Goal: Information Seeking & Learning: Learn about a topic

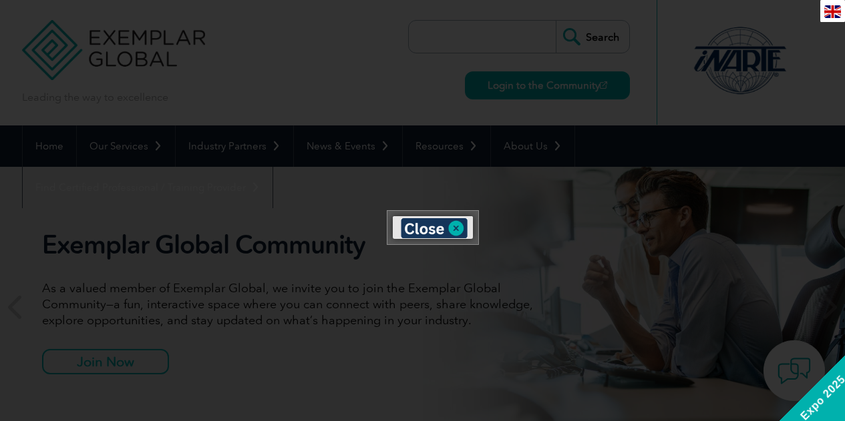
scroll to position [92, 0]
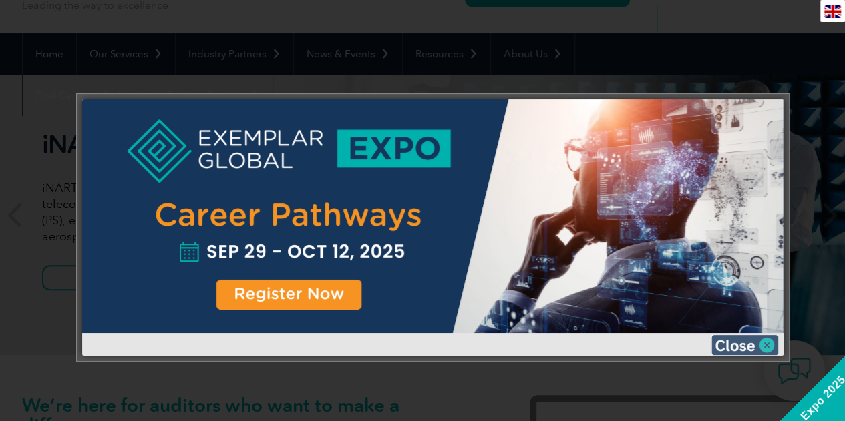
click at [768, 349] on img at bounding box center [744, 345] width 67 height 20
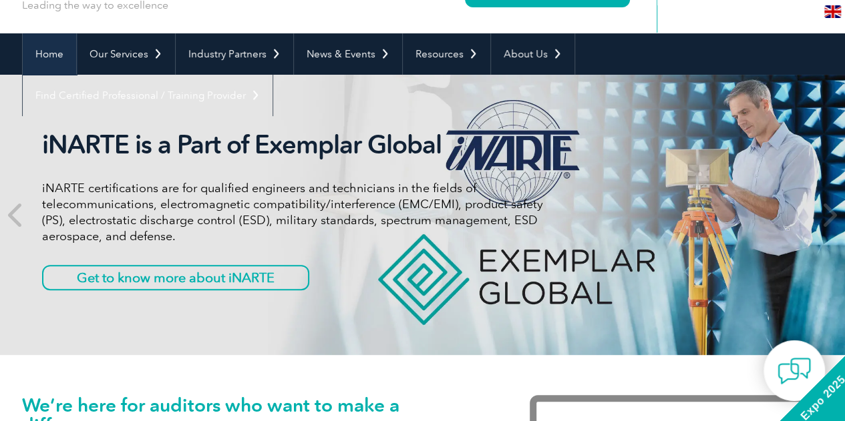
click at [50, 51] on link "Home" at bounding box center [49, 53] width 53 height 41
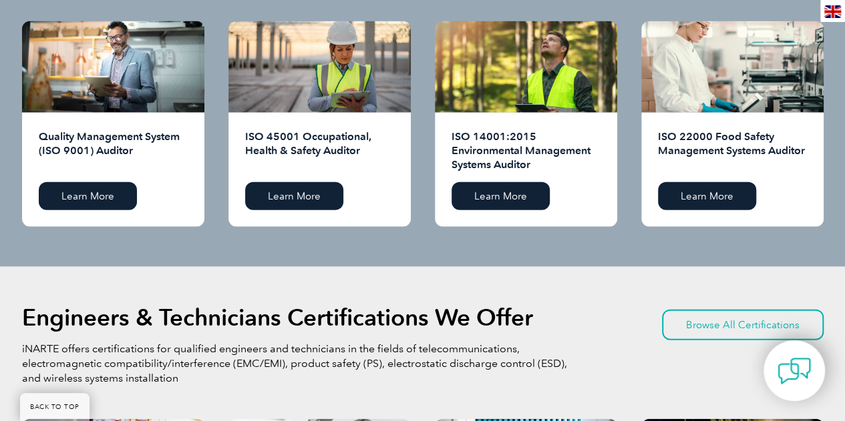
scroll to position [1361, 0]
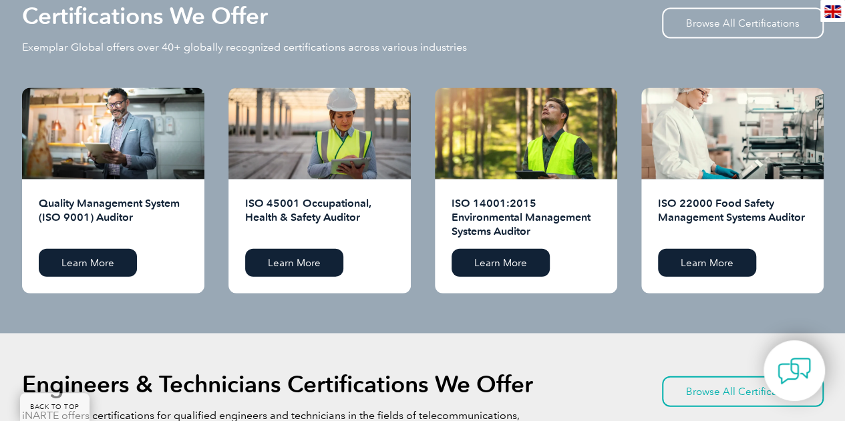
click at [727, 218] on h2 "ISO 22000 Food Safety Management Systems Auditor" at bounding box center [732, 217] width 149 height 43
click at [717, 250] on link "Learn More" at bounding box center [707, 263] width 98 height 28
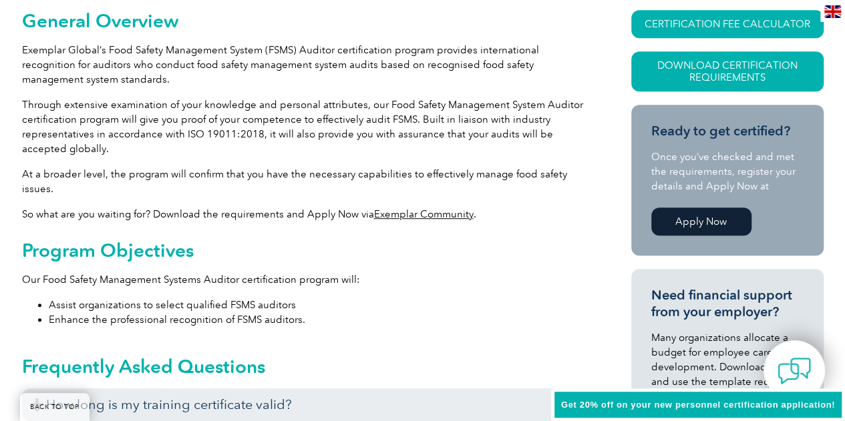
scroll to position [334, 0]
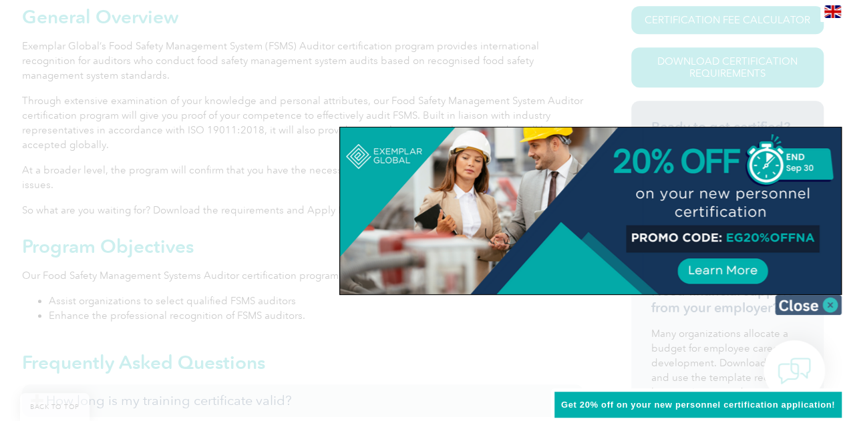
click at [809, 304] on img at bounding box center [808, 305] width 67 height 20
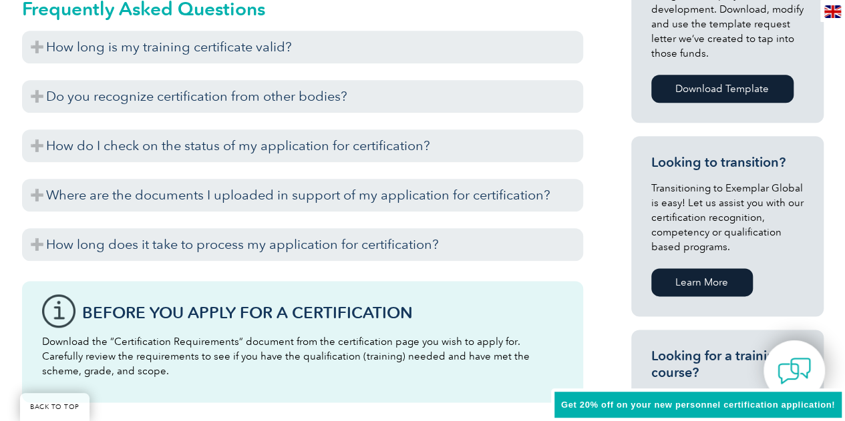
scroll to position [668, 0]
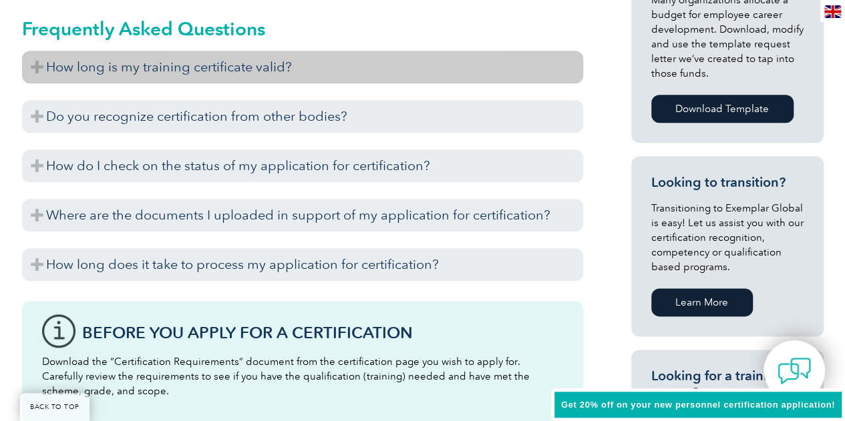
click at [31, 65] on h3 "How long is my training certificate valid?" at bounding box center [302, 67] width 561 height 33
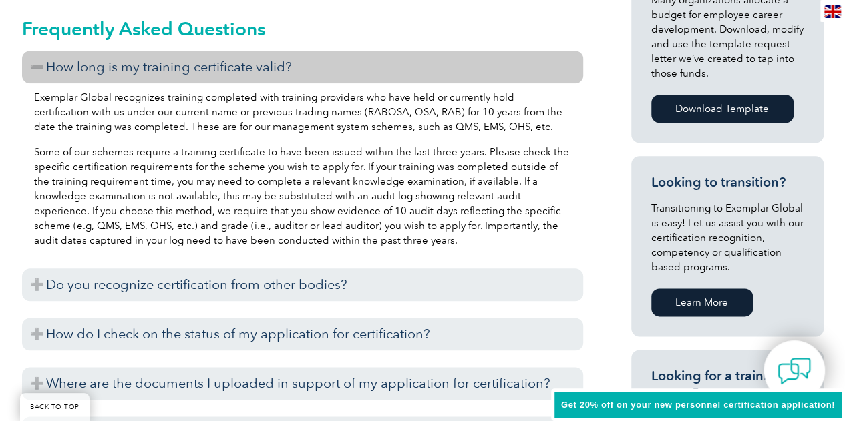
click at [31, 65] on h3 "How long is my training certificate valid?" at bounding box center [302, 67] width 561 height 33
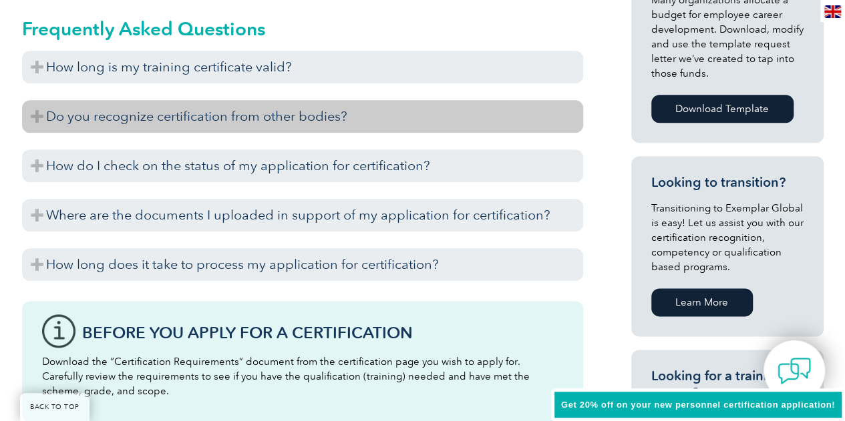
click at [33, 114] on h3 "Do you recognize certification from other bodies?" at bounding box center [302, 116] width 561 height 33
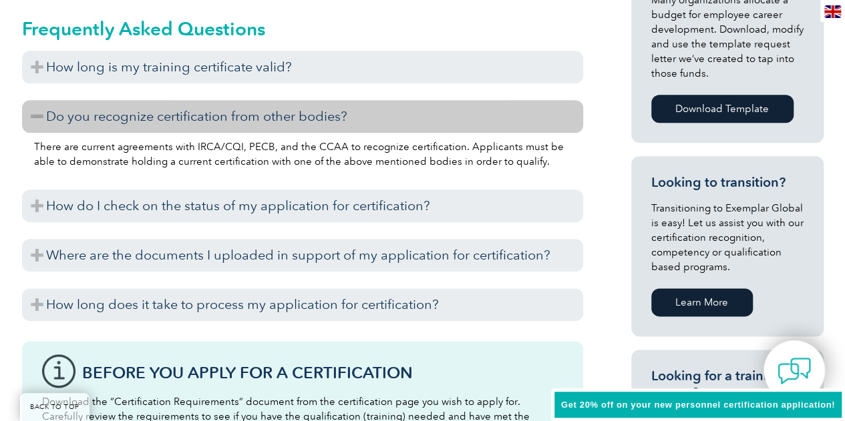
click at [33, 114] on h3 "Do you recognize certification from other bodies?" at bounding box center [302, 116] width 561 height 33
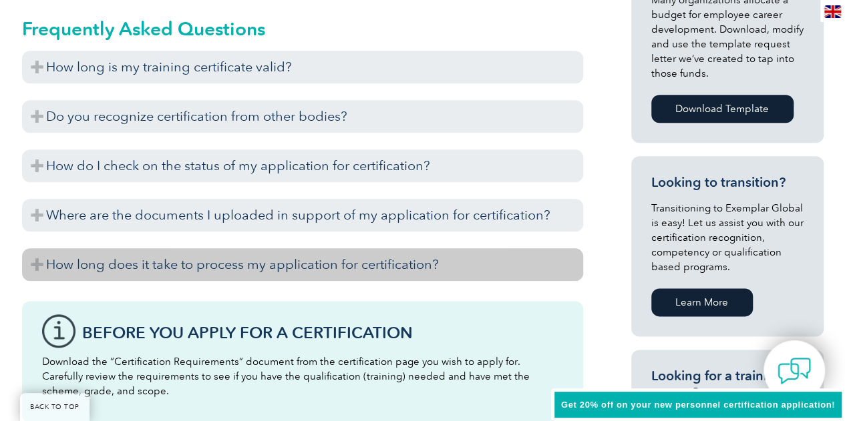
click at [43, 266] on h3 "How long does it take to process my application for certification?" at bounding box center [302, 264] width 561 height 33
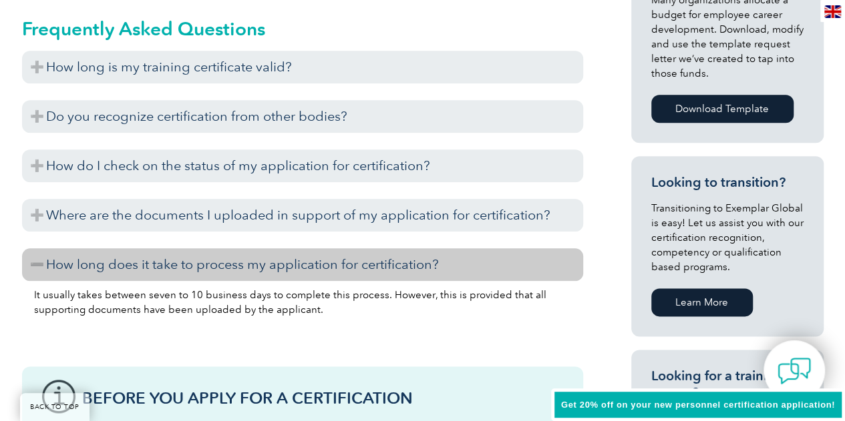
click at [43, 266] on h3 "How long does it take to process my application for certification?" at bounding box center [302, 264] width 561 height 33
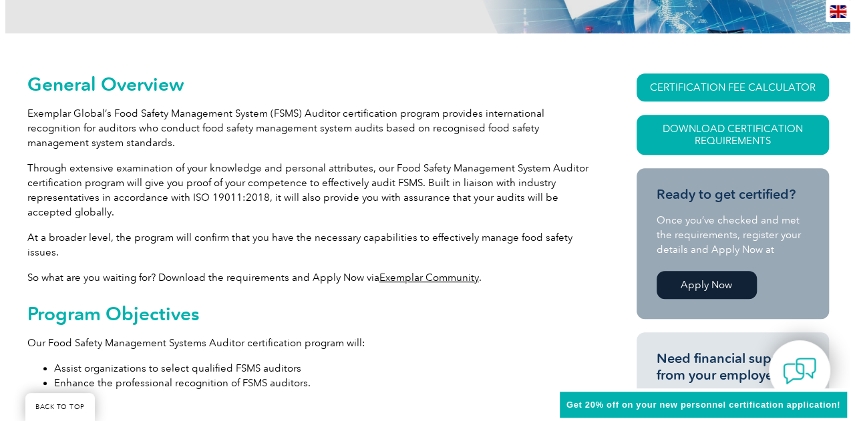
scroll to position [200, 0]
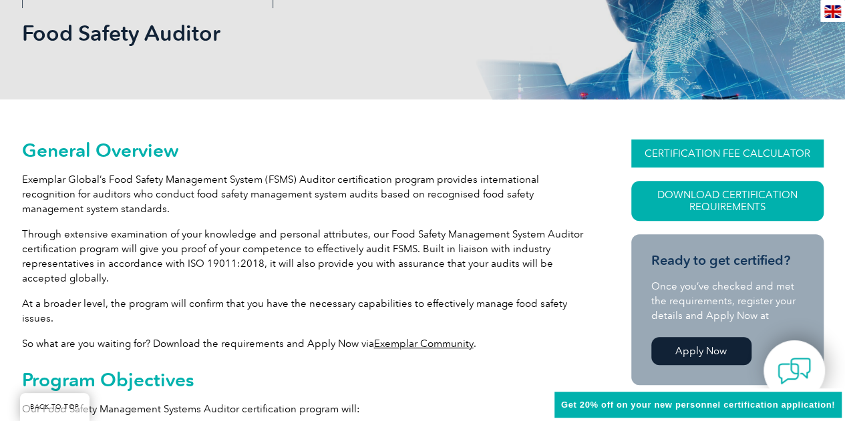
click at [692, 144] on link "CERTIFICATION FEE CALCULATOR" at bounding box center [727, 154] width 192 height 28
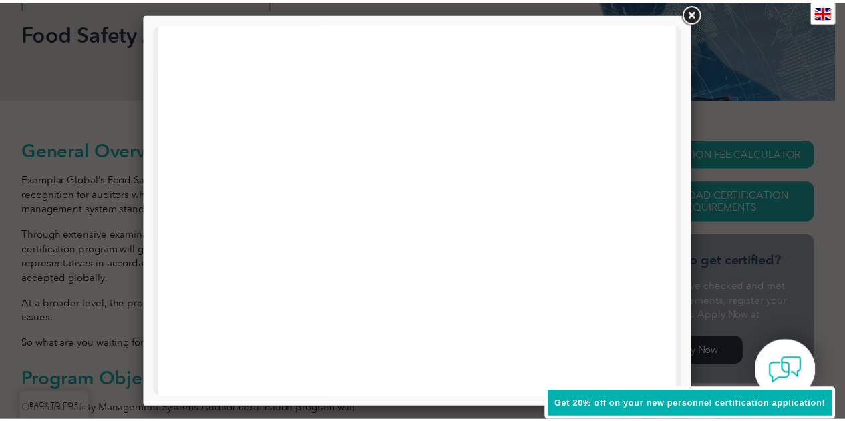
scroll to position [0, 0]
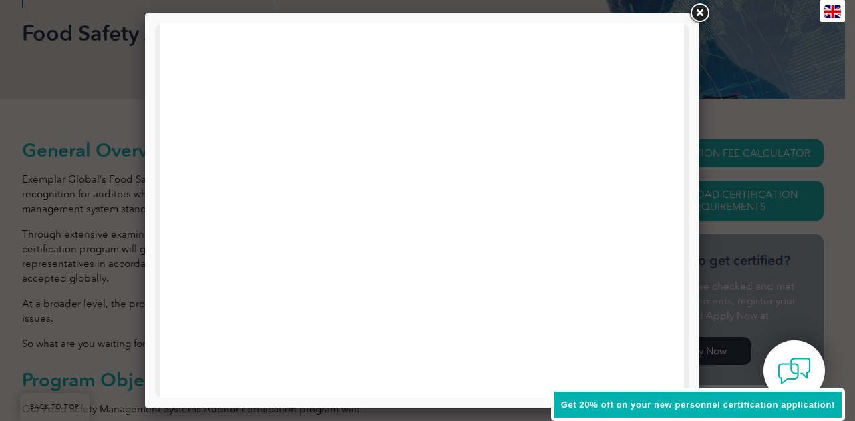
click at [701, 17] on link at bounding box center [699, 13] width 24 height 24
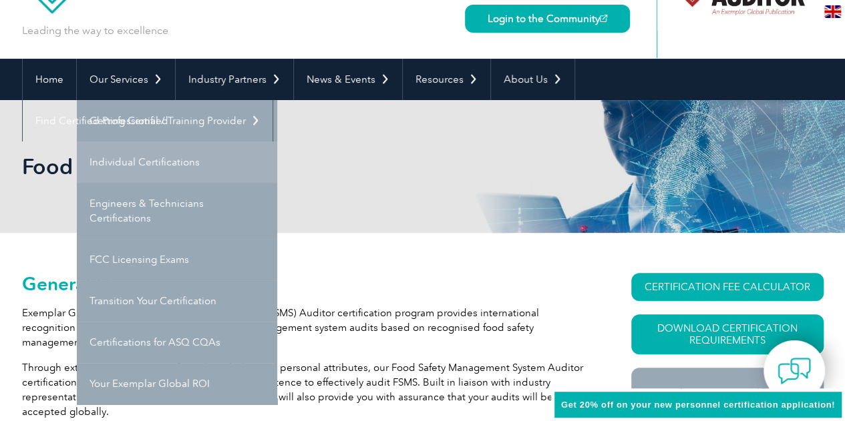
scroll to position [134, 0]
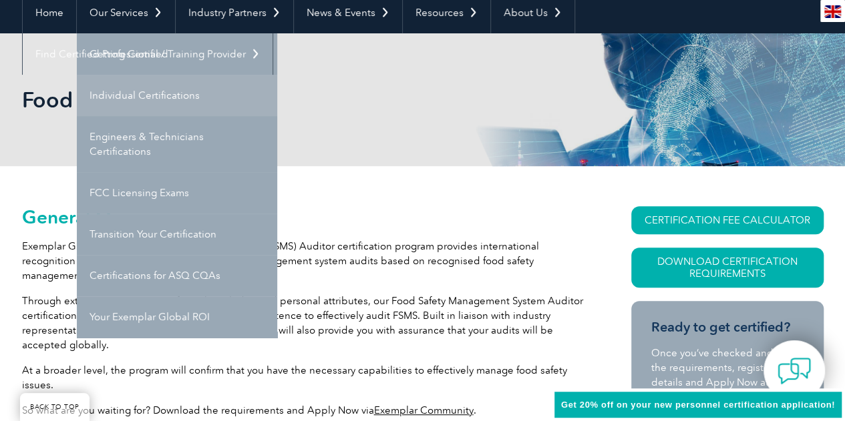
click at [168, 97] on link "Individual Certifications" at bounding box center [177, 95] width 200 height 41
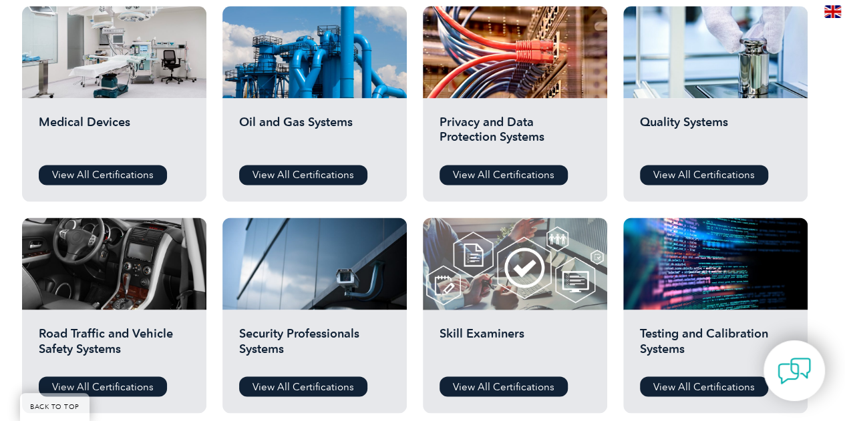
scroll to position [868, 0]
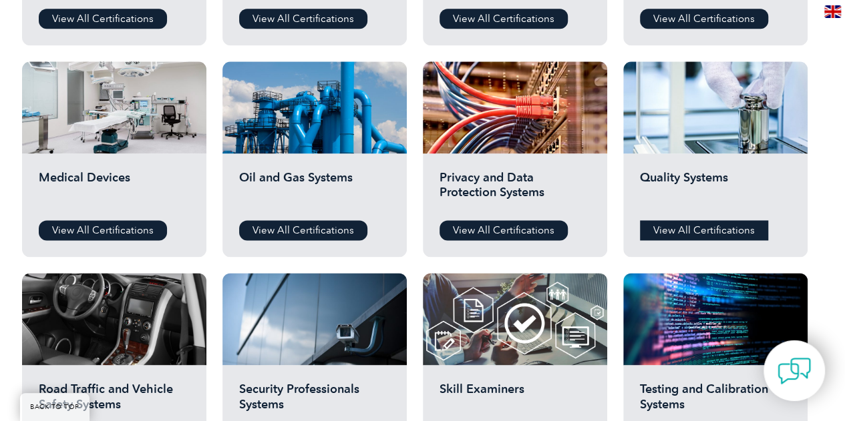
click at [707, 231] on link "View All Certifications" at bounding box center [704, 230] width 128 height 20
click at [65, 214] on div "Medical Devices View All Certifications" at bounding box center [114, 206] width 184 height 104
click at [60, 226] on link "View All Certifications" at bounding box center [103, 230] width 128 height 20
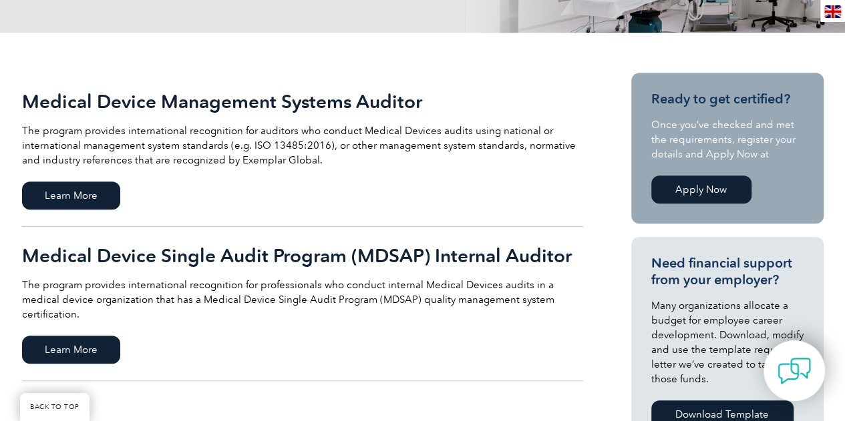
scroll to position [334, 0]
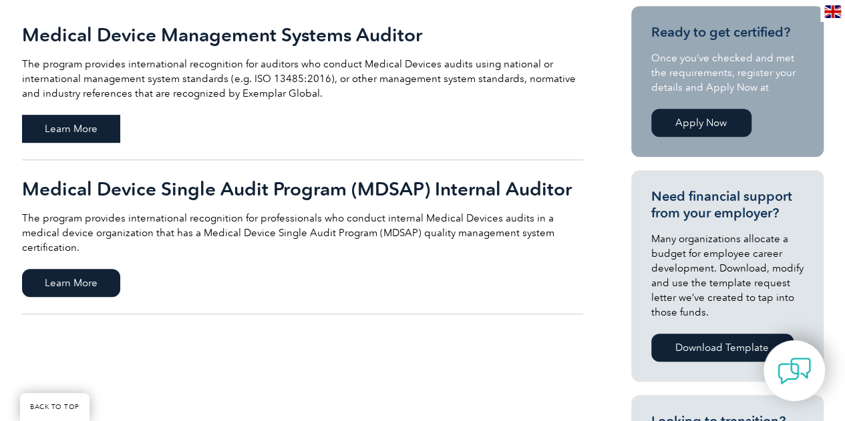
click at [91, 130] on span "Learn More" at bounding box center [71, 129] width 98 height 28
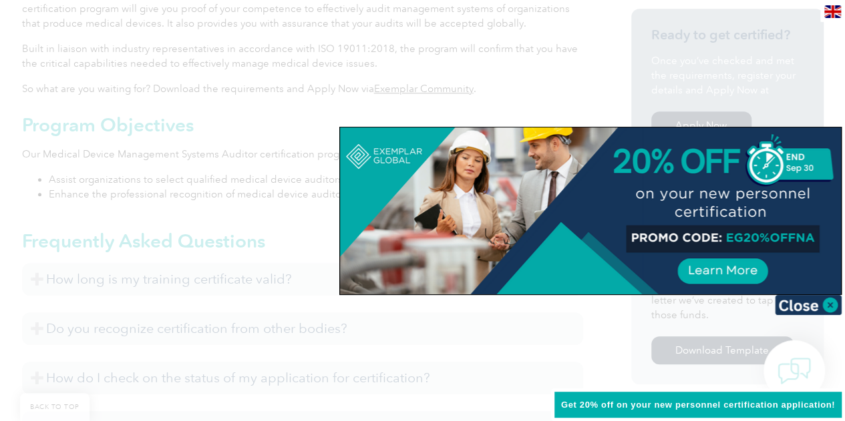
scroll to position [359, 0]
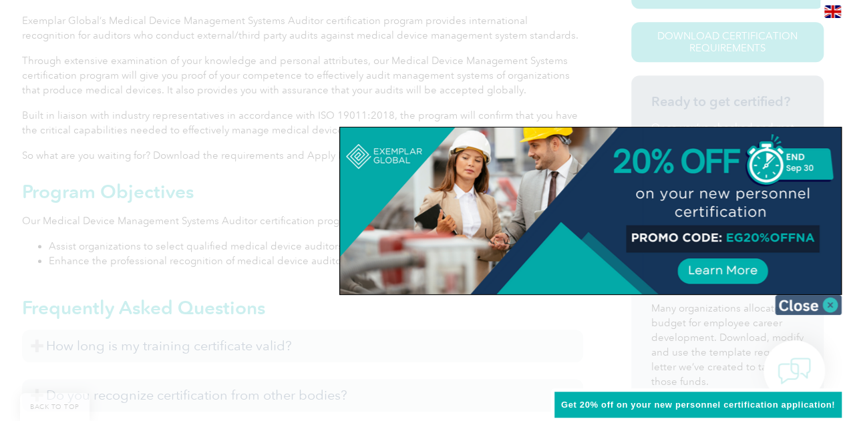
click at [815, 297] on img at bounding box center [808, 305] width 67 height 20
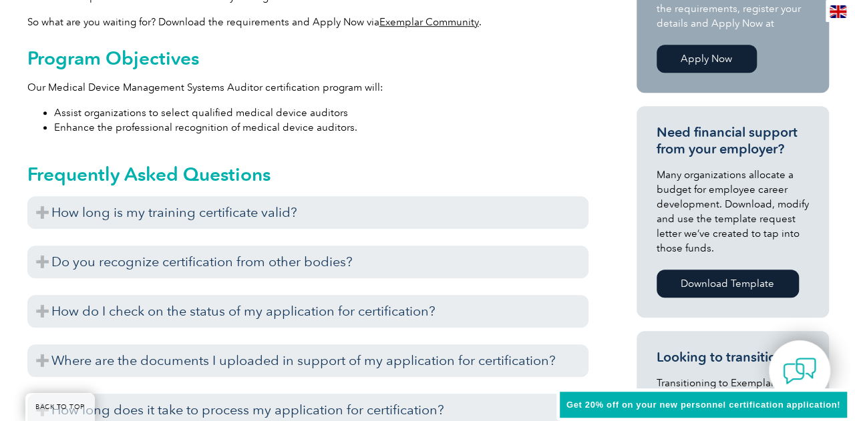
scroll to position [226, 0]
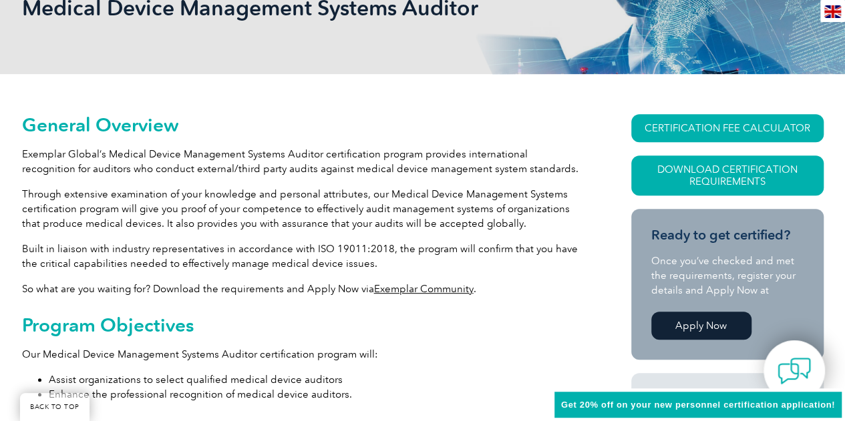
click at [430, 289] on link "Exemplar Community" at bounding box center [424, 289] width 100 height 12
click at [746, 120] on link "CERTIFICATION FEE CALCULATOR" at bounding box center [727, 128] width 192 height 28
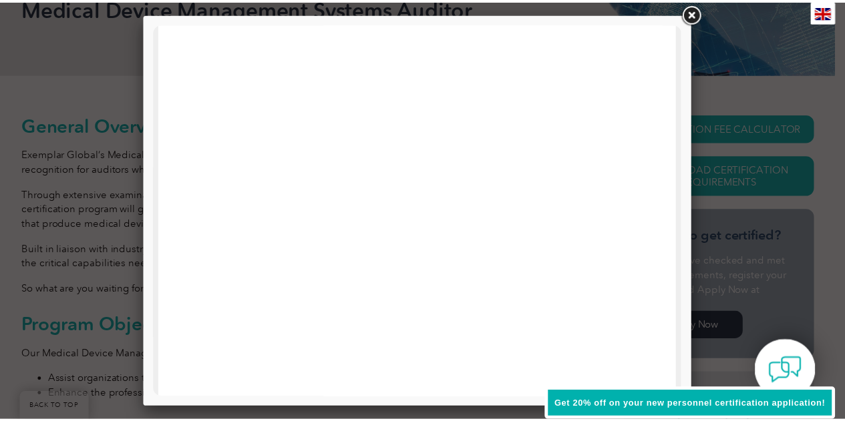
scroll to position [134, 0]
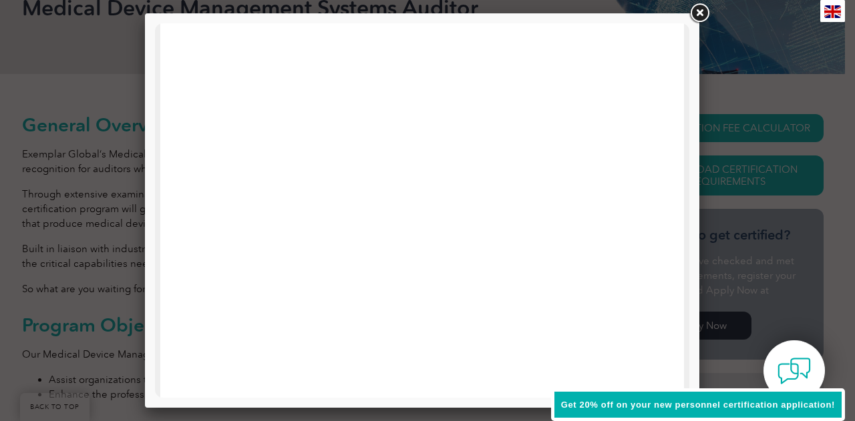
click at [695, 9] on link at bounding box center [699, 13] width 24 height 24
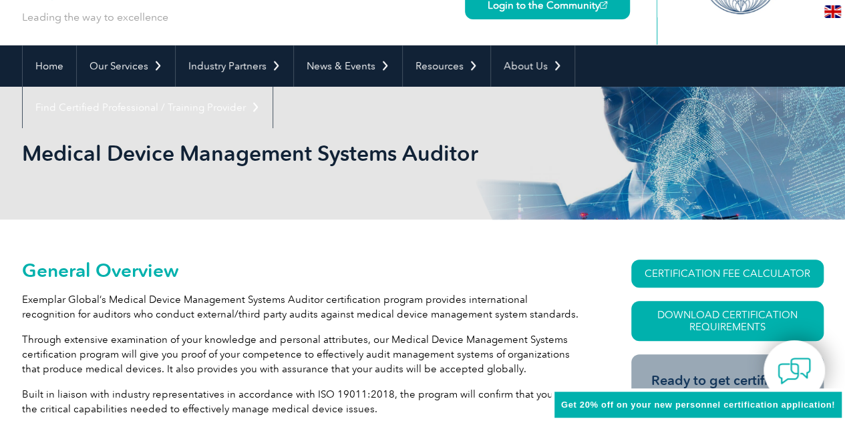
scroll to position [0, 0]
